Goal: Task Accomplishment & Management: Complete application form

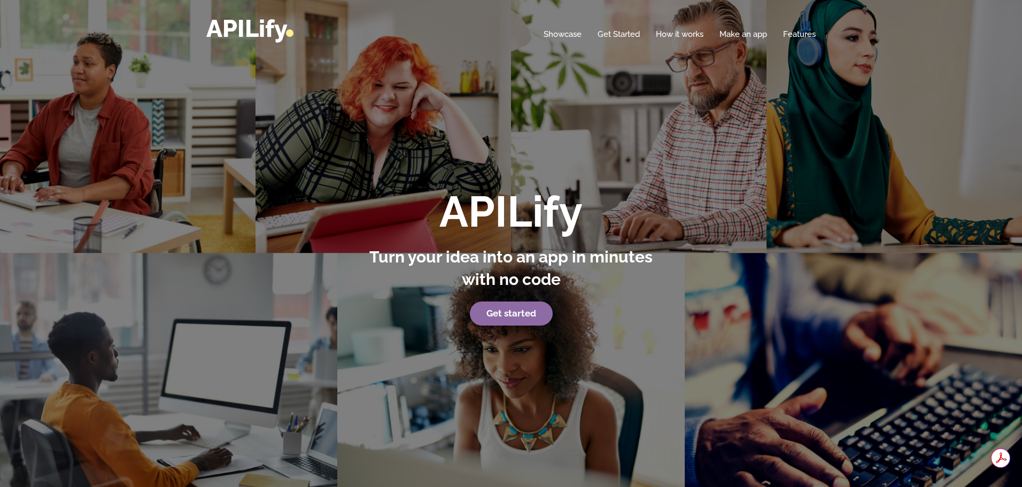
click at [523, 318] on strong "Get started" at bounding box center [511, 313] width 50 height 11
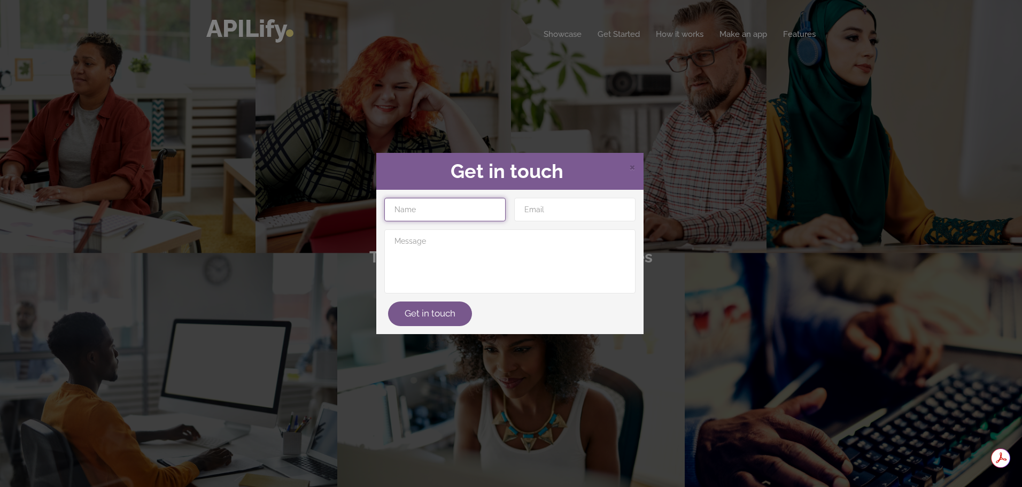
click at [456, 205] on input "text" at bounding box center [444, 210] width 121 height 24
type input "[PERSON_NAME]"
click at [545, 208] on input "email" at bounding box center [574, 210] width 121 height 24
type input "[EMAIL_ADDRESS][DOMAIN_NAME]"
click at [456, 308] on button "Get in touch" at bounding box center [430, 313] width 84 height 25
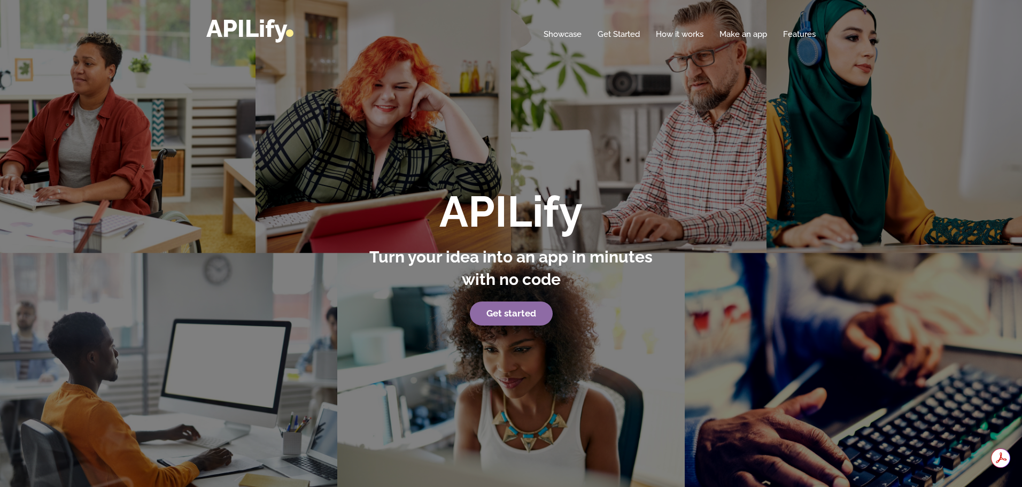
click at [526, 311] on strong "Get started" at bounding box center [511, 313] width 50 height 11
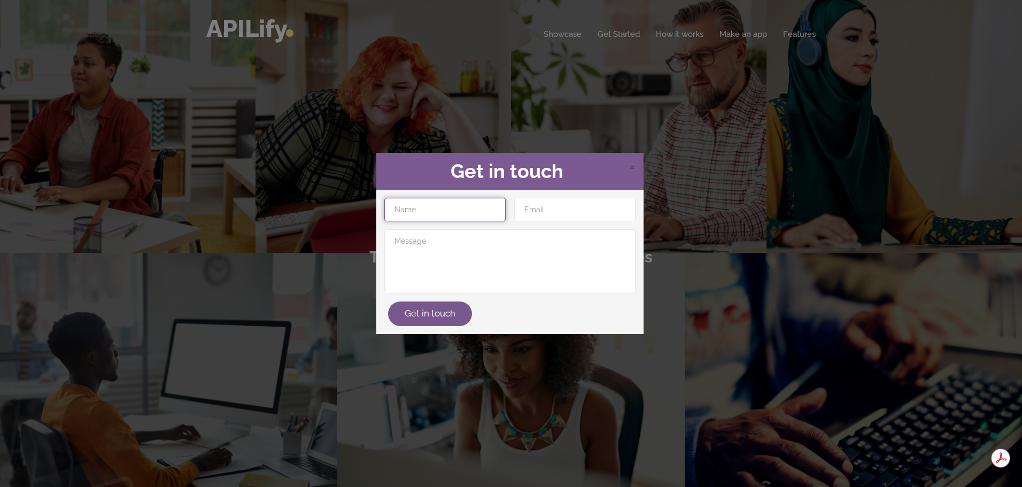
click at [464, 213] on input "text" at bounding box center [444, 210] width 121 height 24
type input "[PERSON_NAME]"
click at [545, 211] on input "email" at bounding box center [574, 210] width 121 height 24
type input "[EMAIL_ADDRESS][DOMAIN_NAME]"
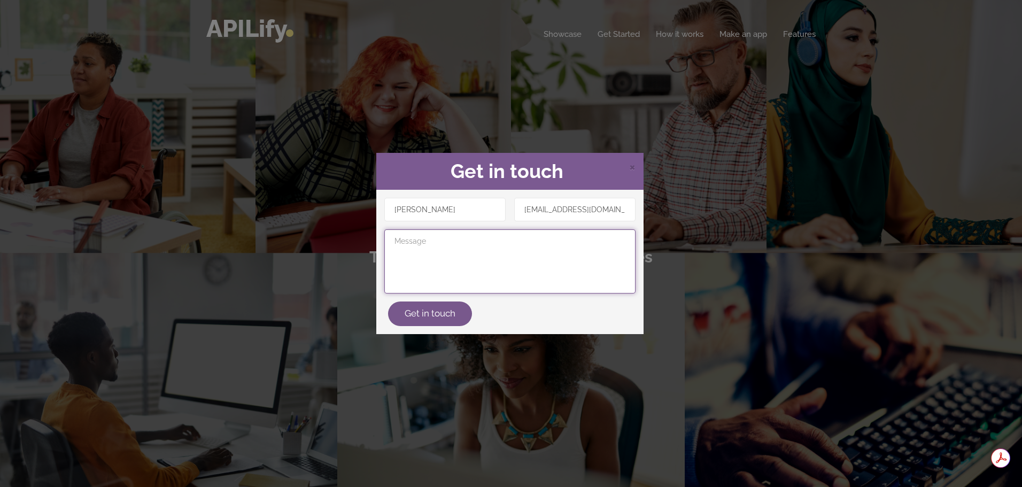
click at [468, 269] on textarea at bounding box center [509, 261] width 251 height 64
type textarea "hello"
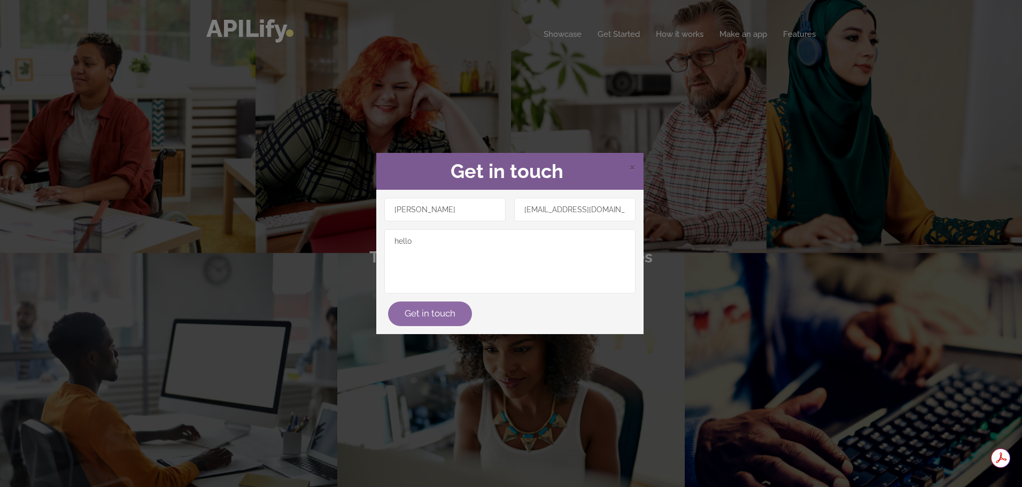
click at [456, 315] on button "Get in touch" at bounding box center [430, 313] width 84 height 25
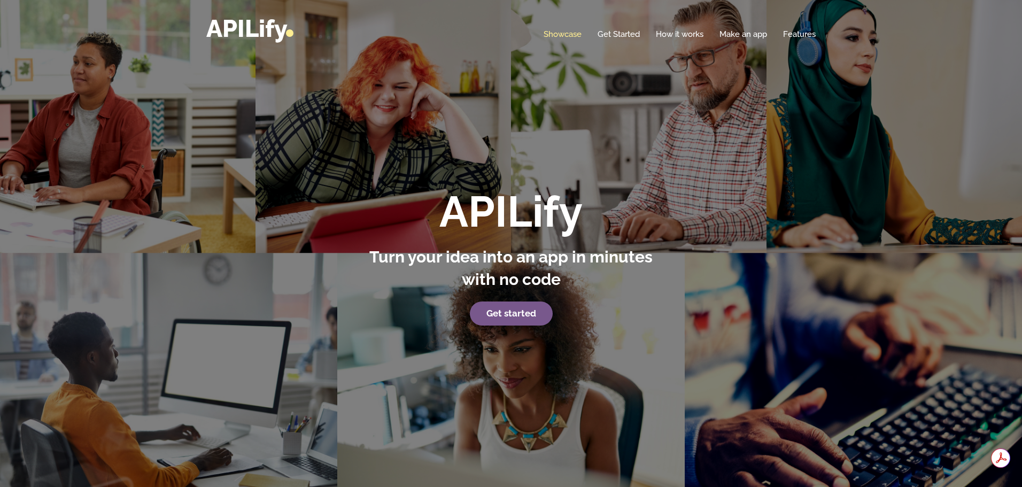
click at [564, 31] on link "Showcase" at bounding box center [563, 34] width 38 height 11
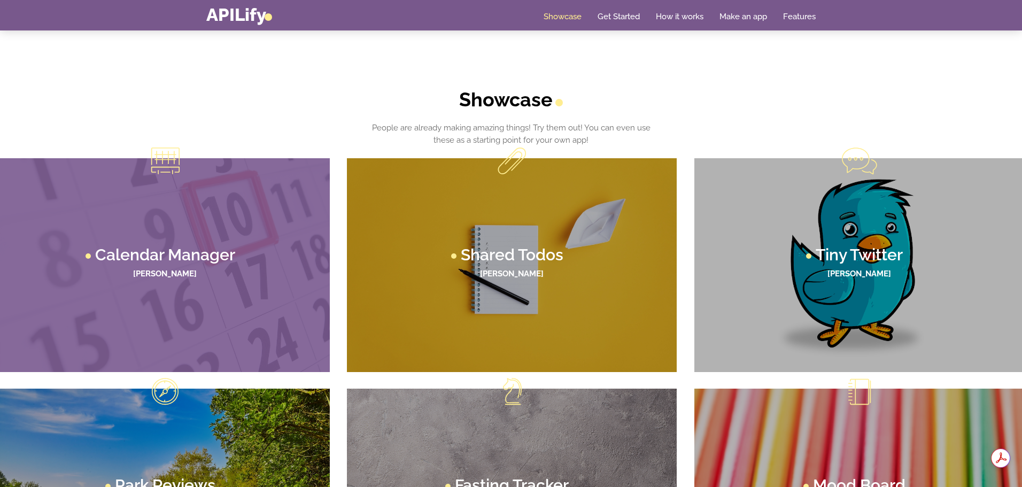
click at [219, 282] on header "Calendar Manager Lane Thompson" at bounding box center [165, 265] width 308 height 36
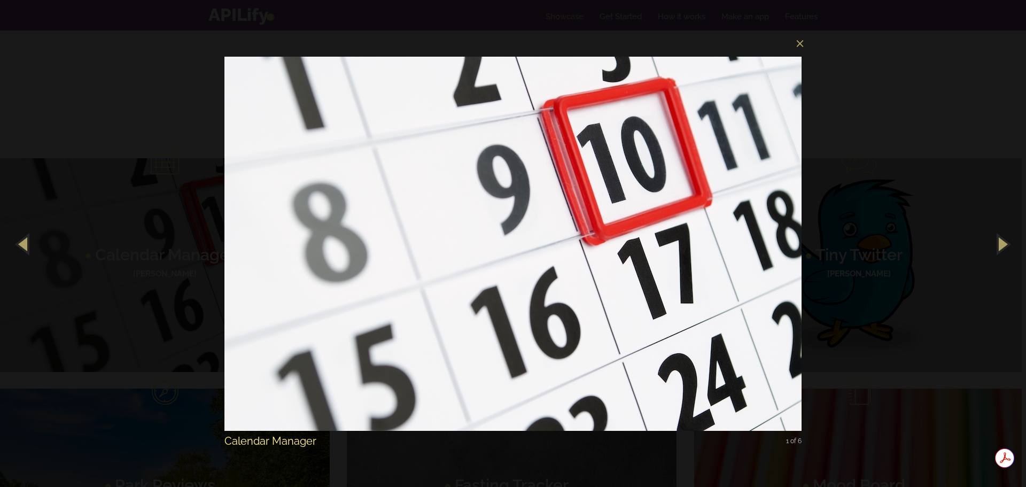
click at [456, 338] on img at bounding box center [512, 243] width 577 height 417
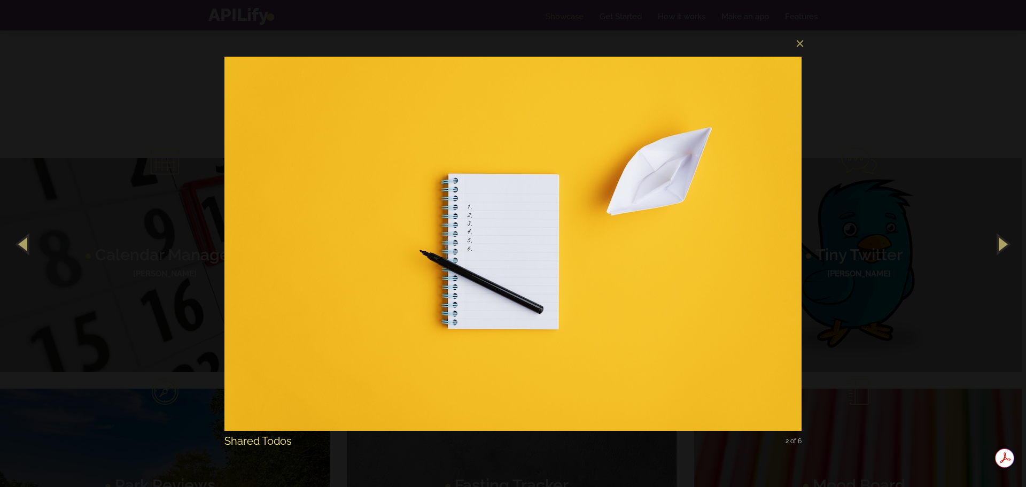
click at [456, 338] on img at bounding box center [512, 243] width 577 height 417
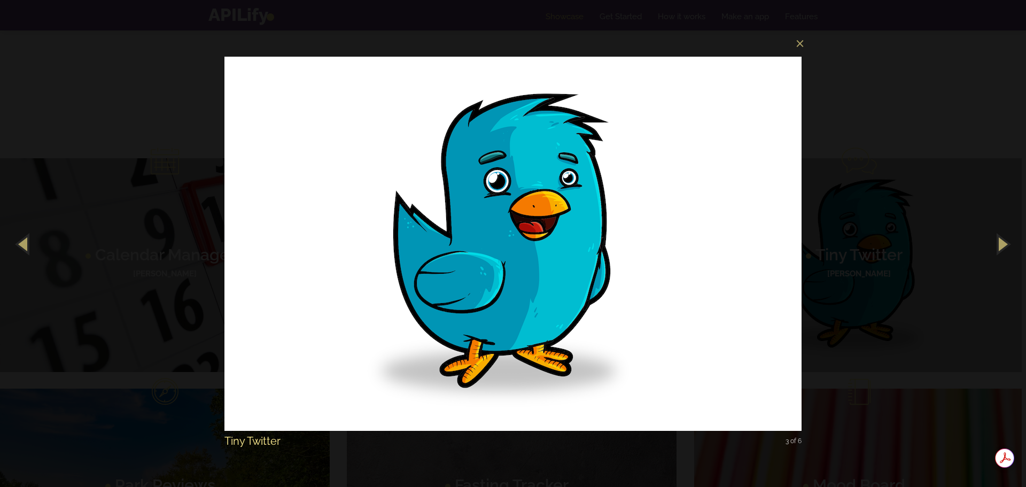
click at [456, 338] on img at bounding box center [512, 243] width 577 height 417
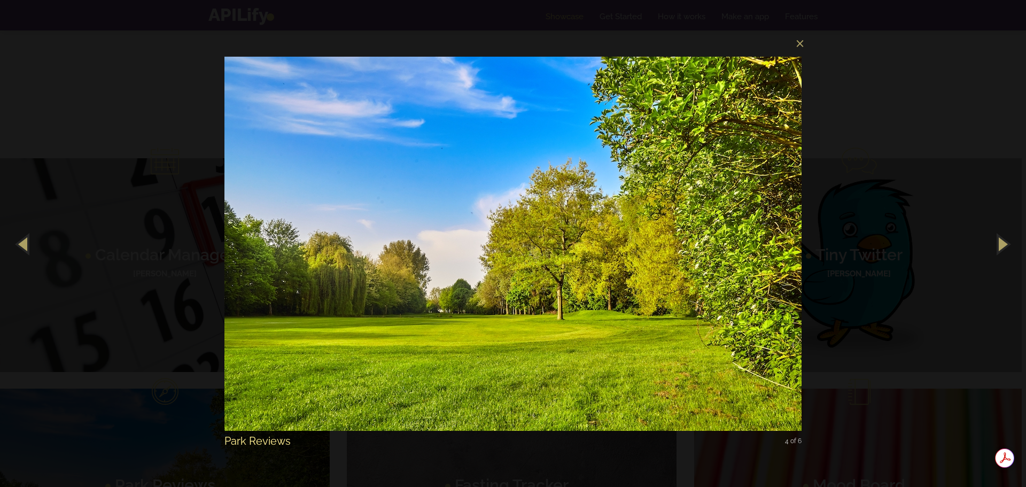
click at [456, 338] on img at bounding box center [512, 243] width 577 height 417
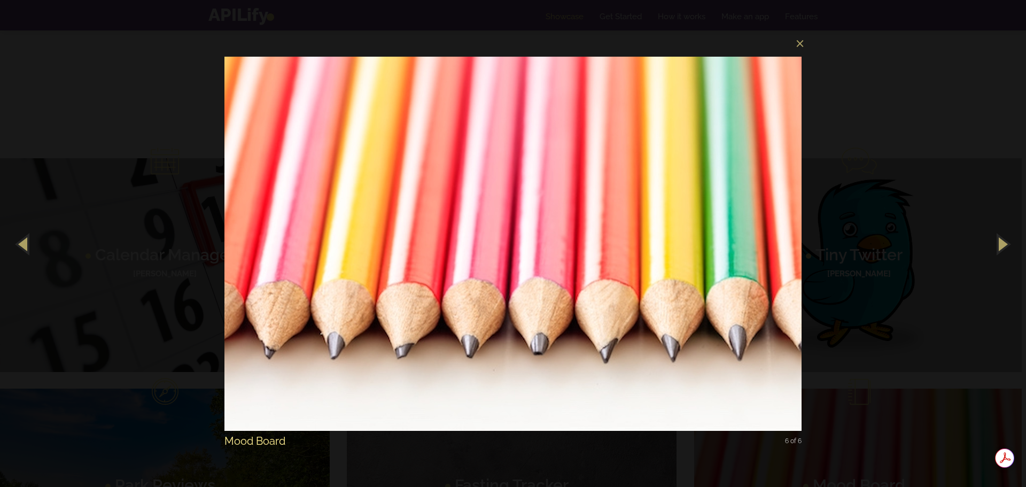
click at [456, 338] on img at bounding box center [512, 243] width 577 height 417
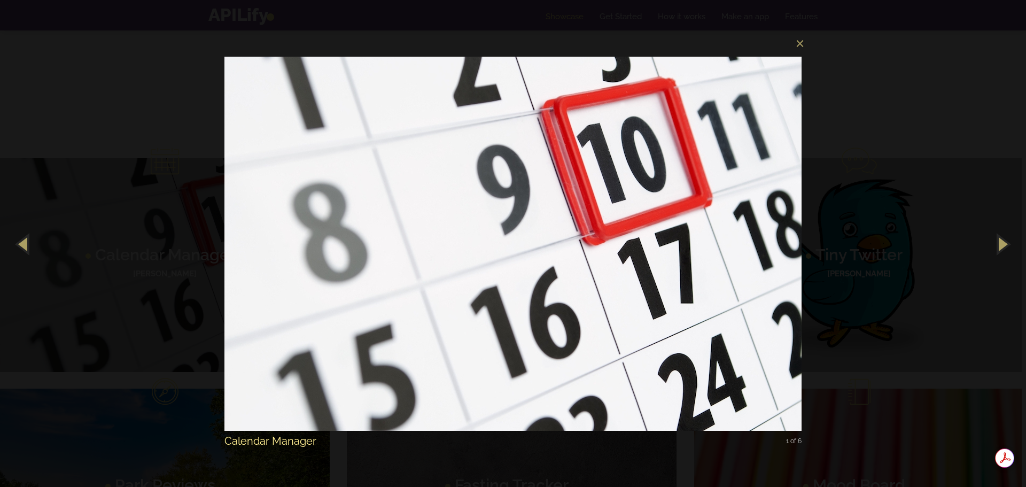
click at [456, 338] on img at bounding box center [512, 243] width 577 height 417
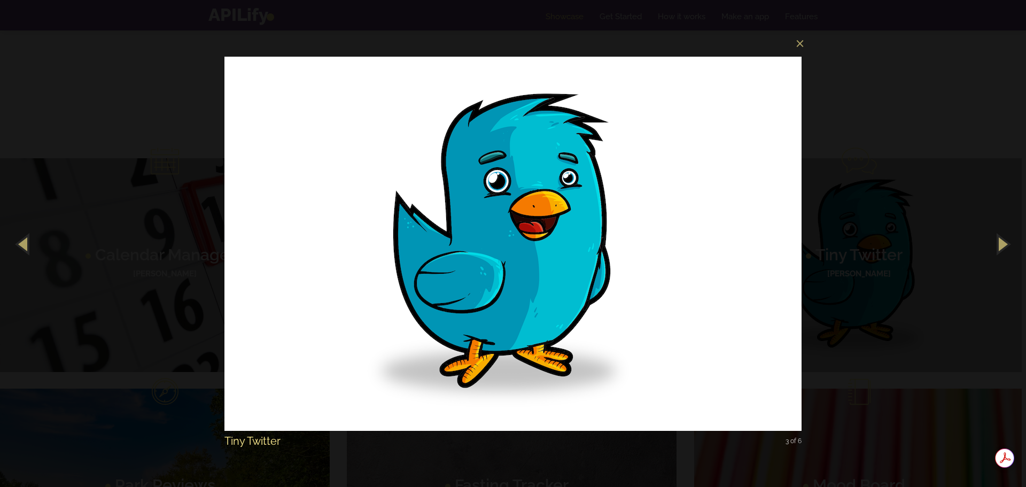
click at [456, 338] on img at bounding box center [512, 243] width 577 height 417
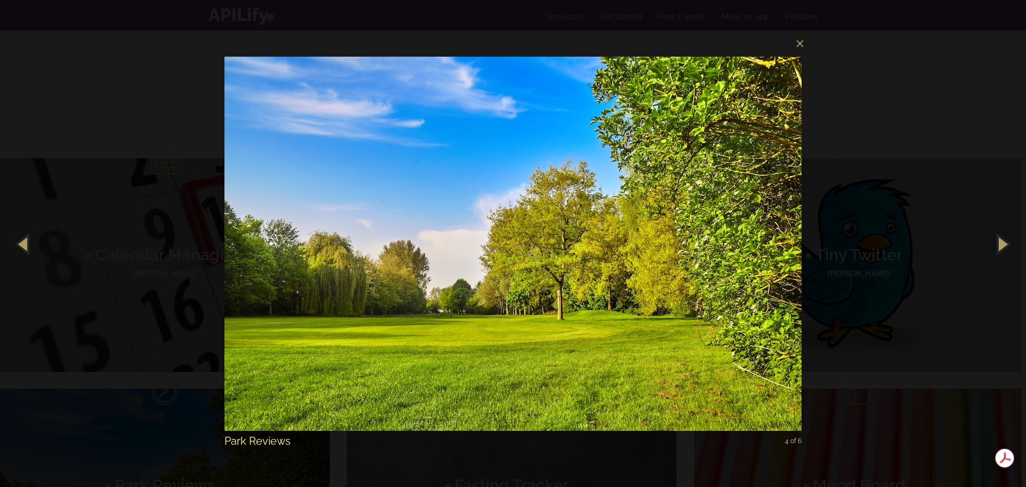
click at [456, 338] on img at bounding box center [512, 243] width 577 height 417
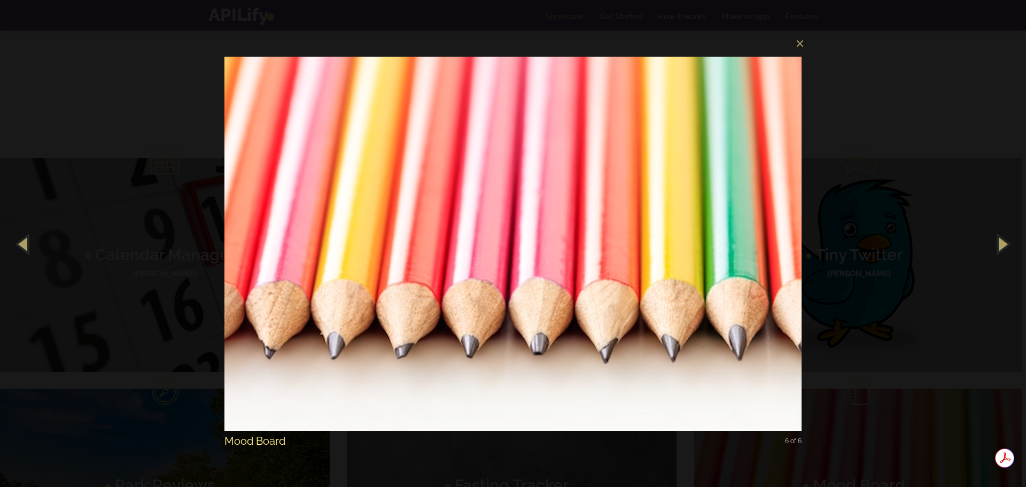
click at [456, 338] on img at bounding box center [512, 243] width 577 height 417
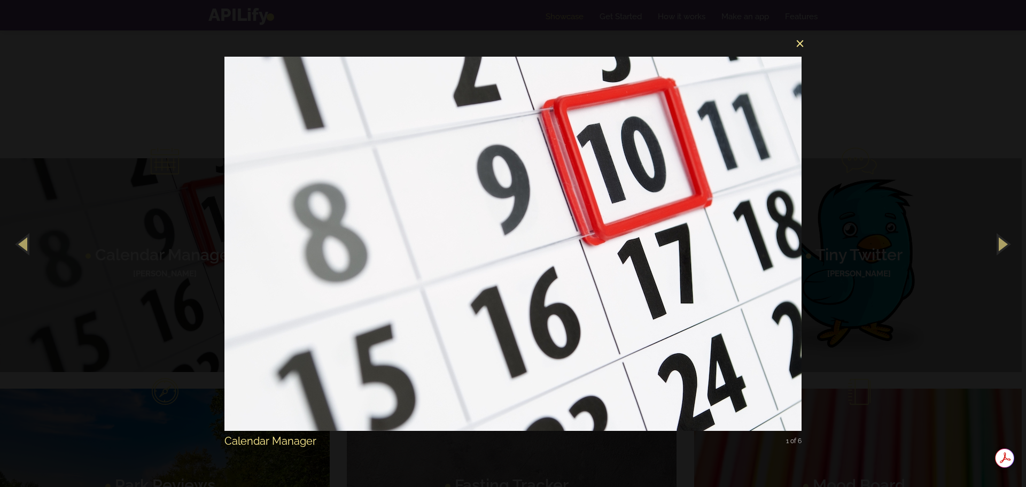
drag, startPoint x: 804, startPoint y: 41, endPoint x: 732, endPoint y: 266, distance: 235.8
click at [804, 42] on button "×" at bounding box center [516, 42] width 577 height 24
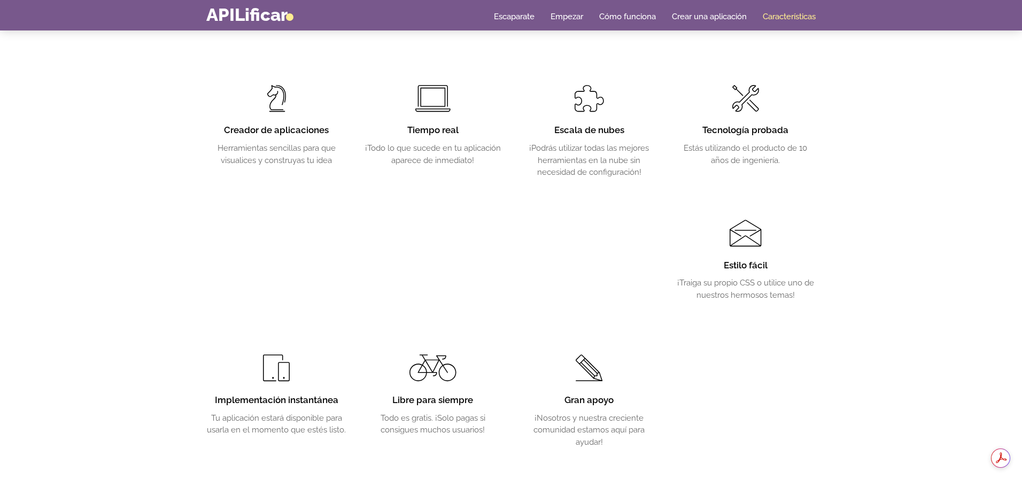
scroll to position [1986, 0]
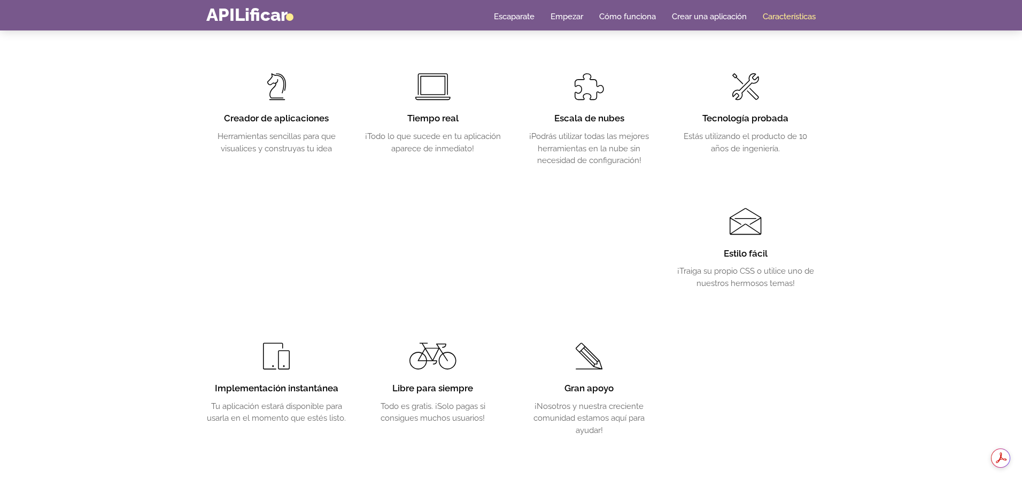
click at [276, 82] on span at bounding box center [276, 86] width 19 height 27
drag, startPoint x: 276, startPoint y: 82, endPoint x: 277, endPoint y: 87, distance: 5.4
click at [277, 84] on span at bounding box center [276, 86] width 19 height 27
click at [276, 115] on font "Creador de aplicaciones" at bounding box center [276, 118] width 105 height 11
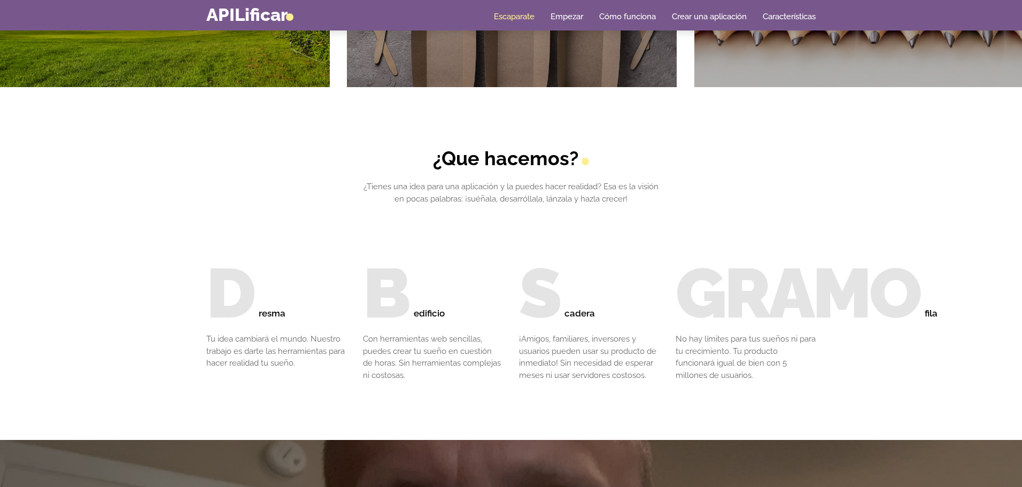
scroll to position [1129, 0]
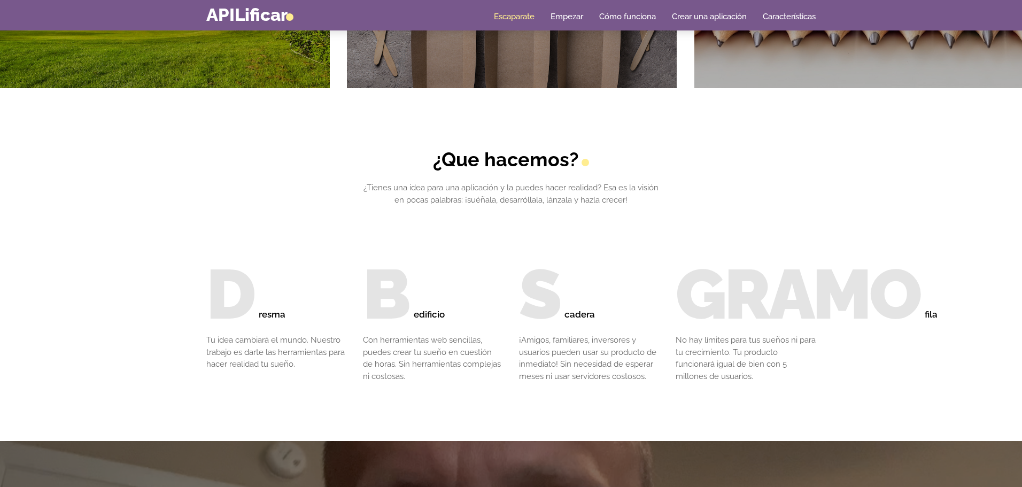
click at [567, 22] on div "Hogar Escaparate Empezar Cómo funciona Crear una aplicación Características" at bounding box center [510, 15] width 609 height 19
click at [567, 18] on font "Empezar" at bounding box center [566, 17] width 33 height 10
click at [619, 24] on div "Hogar Escaparate Empezar Cómo funciona Crear una aplicación Características" at bounding box center [510, 15] width 609 height 19
click at [618, 12] on font "Cómo funciona" at bounding box center [627, 17] width 57 height 10
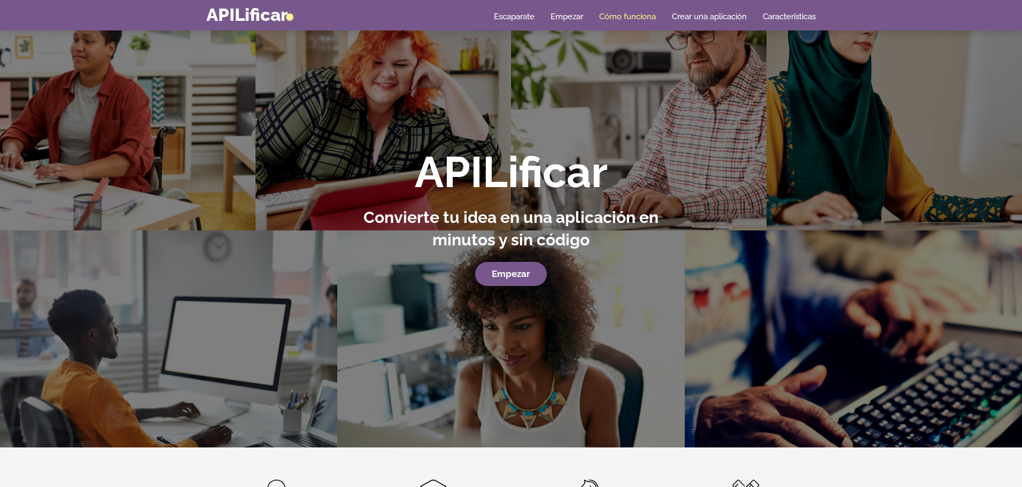
scroll to position [38, 0]
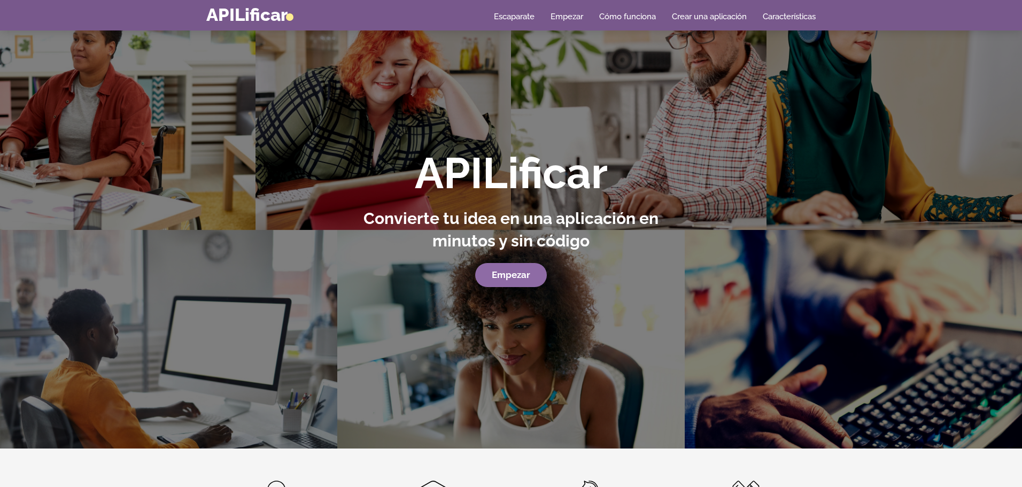
click at [523, 266] on link "Empezar" at bounding box center [511, 275] width 72 height 25
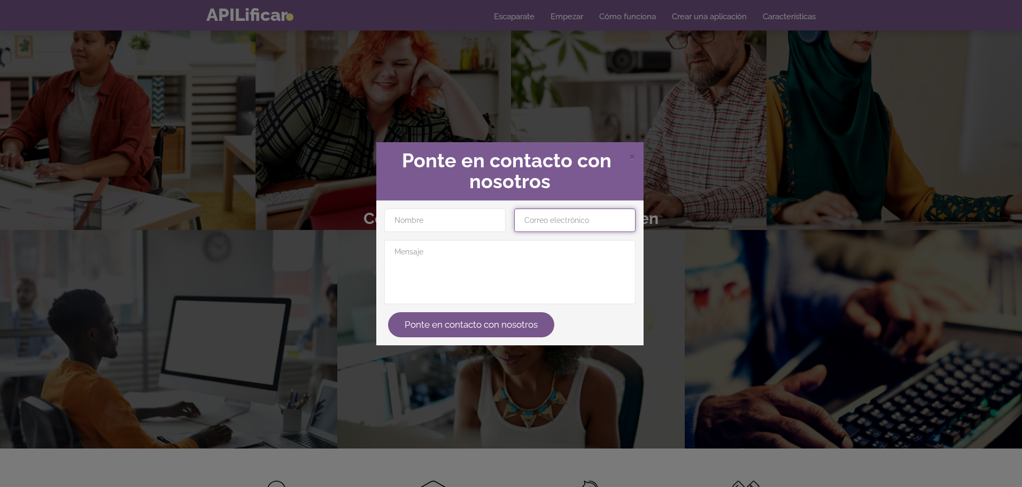
click at [556, 223] on input "email" at bounding box center [574, 220] width 121 height 24
click at [633, 153] on font "×" at bounding box center [632, 156] width 6 height 16
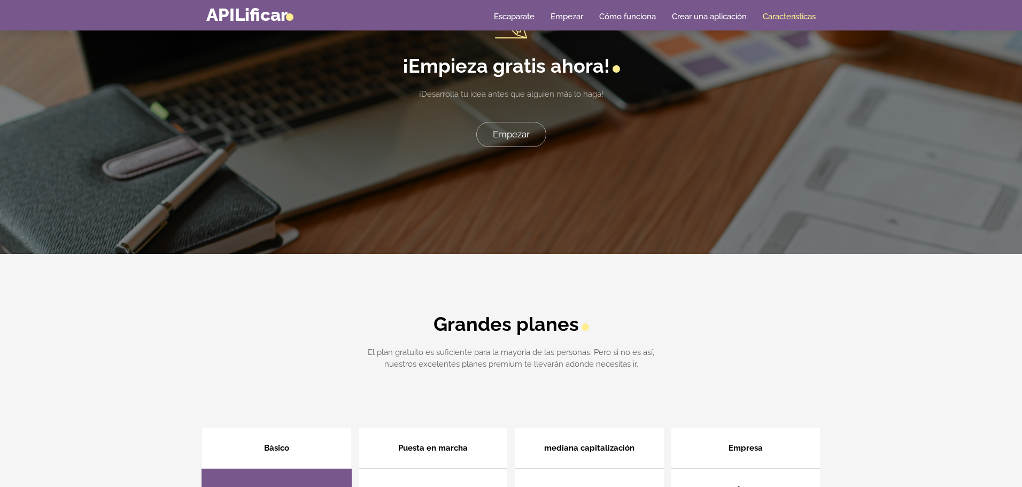
scroll to position [2583, 0]
